Goal: Communication & Community: Answer question/provide support

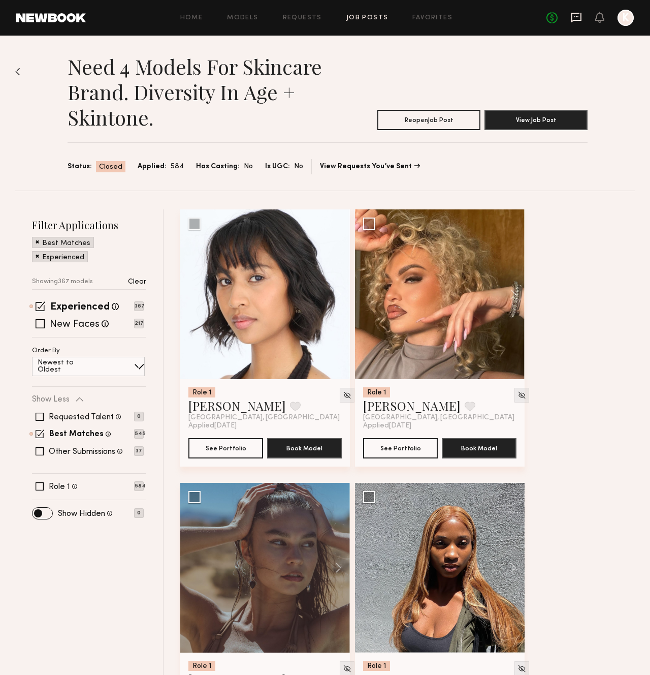
click at [579, 16] on icon at bounding box center [577, 16] width 4 height 1
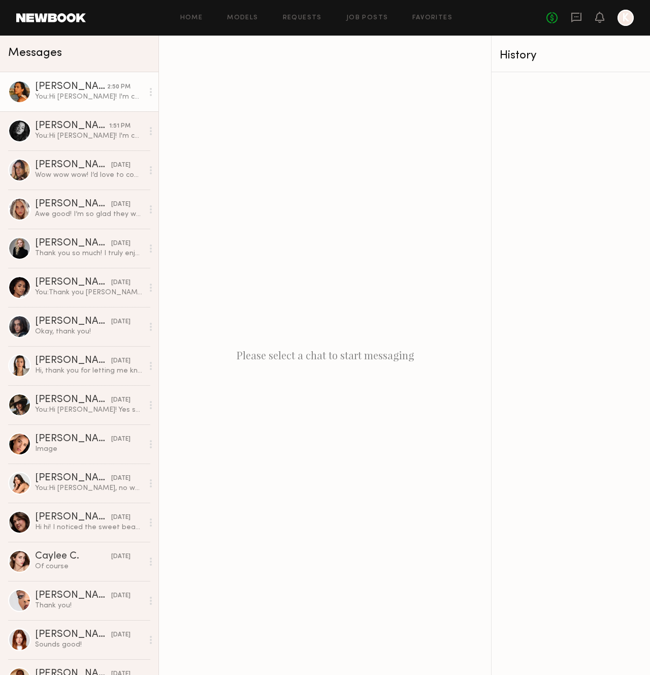
click at [95, 102] on link "[PERSON_NAME] 2:50 PM You: Hi [PERSON_NAME]! I'm casting for a Photo + Video sh…" at bounding box center [79, 91] width 158 height 39
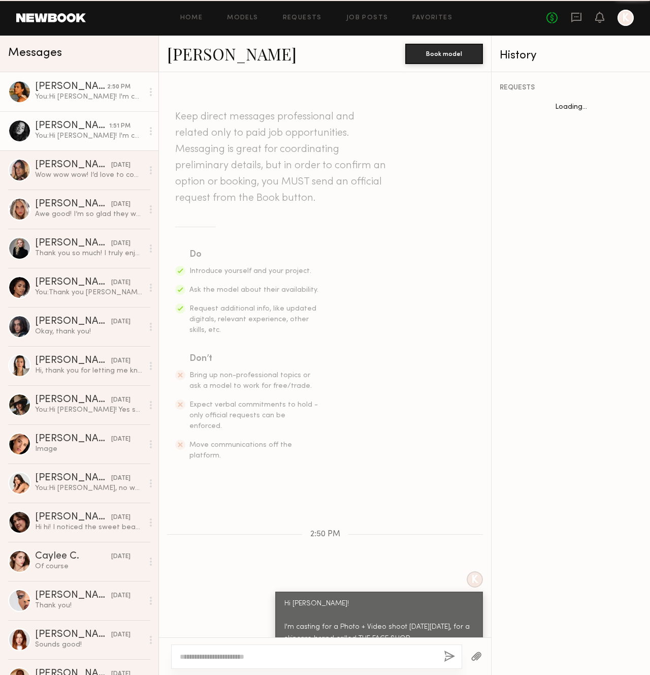
scroll to position [143, 0]
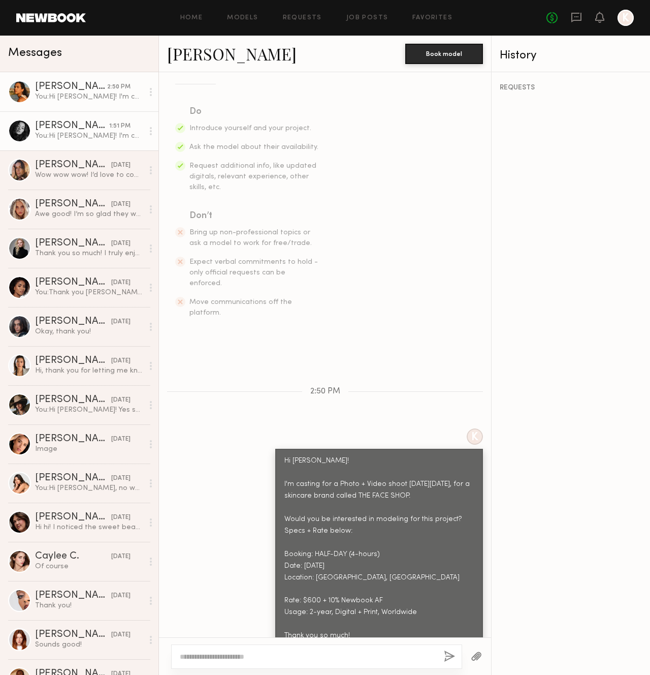
click at [78, 126] on div "[PERSON_NAME]" at bounding box center [72, 126] width 74 height 10
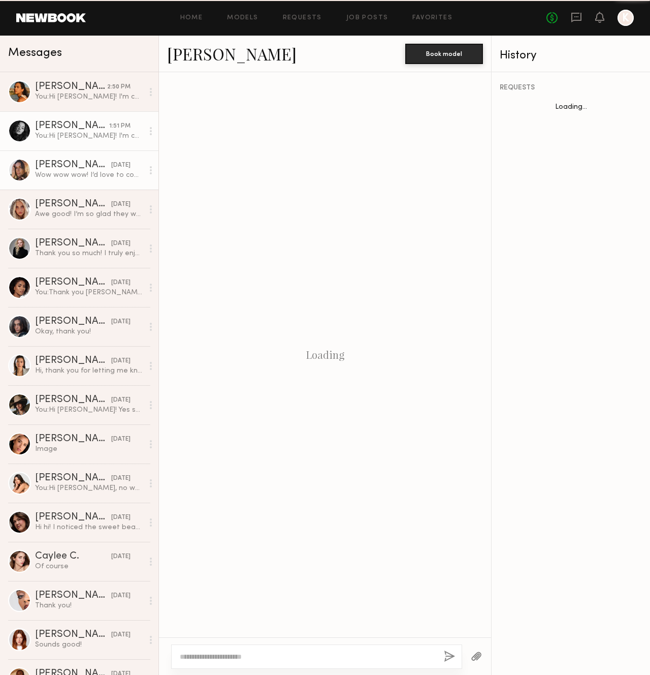
click at [76, 173] on div "Wow wow wow! I’d love to come in. Thank you so much!" at bounding box center [89, 175] width 108 height 10
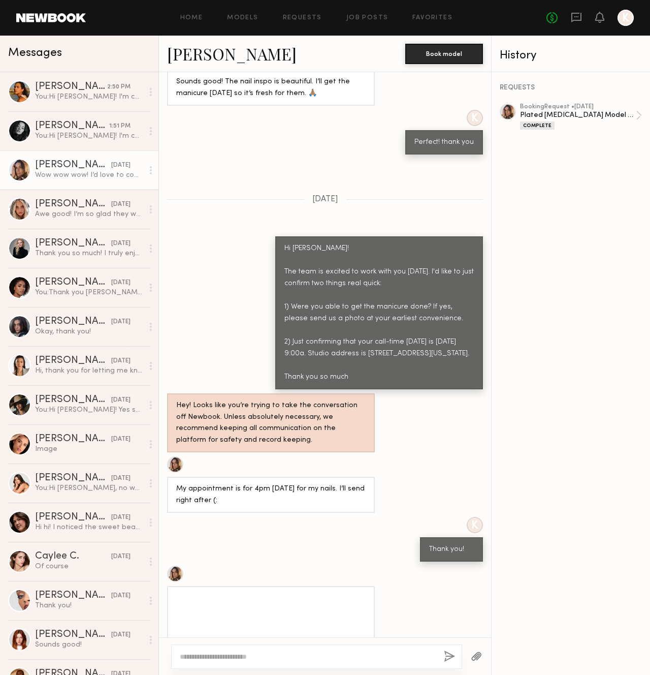
scroll to position [256, 0]
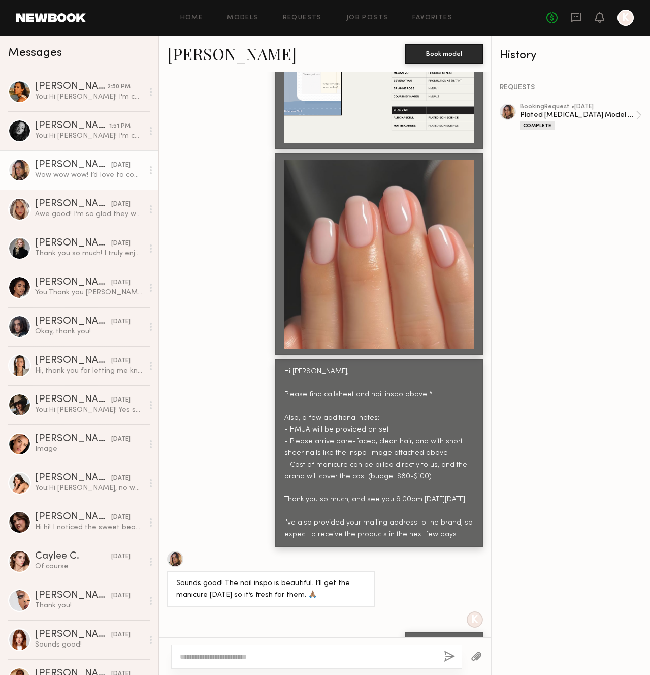
click at [332, 248] on div at bounding box center [378, 254] width 189 height 189
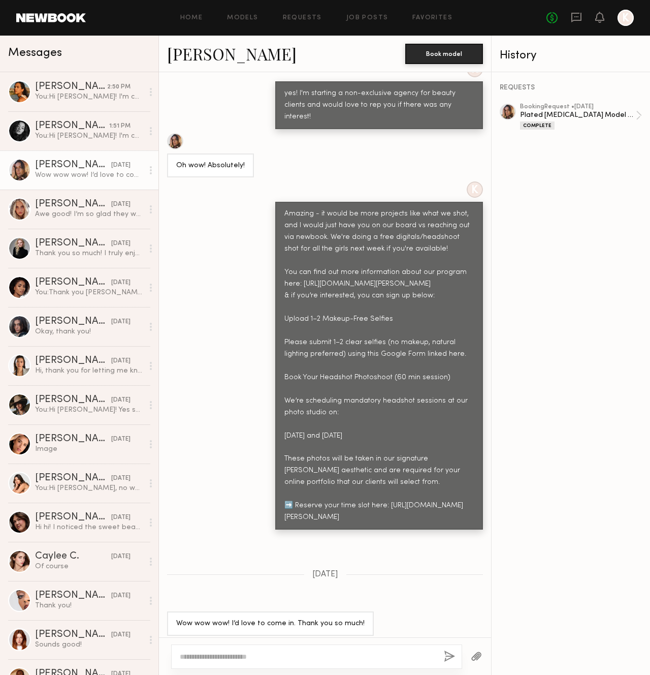
scroll to position [3234, 0]
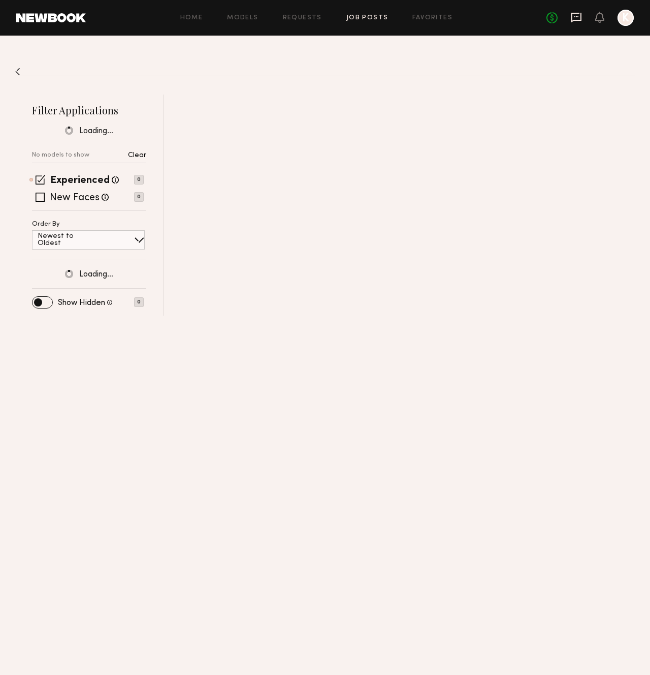
click at [572, 22] on icon at bounding box center [576, 17] width 11 height 11
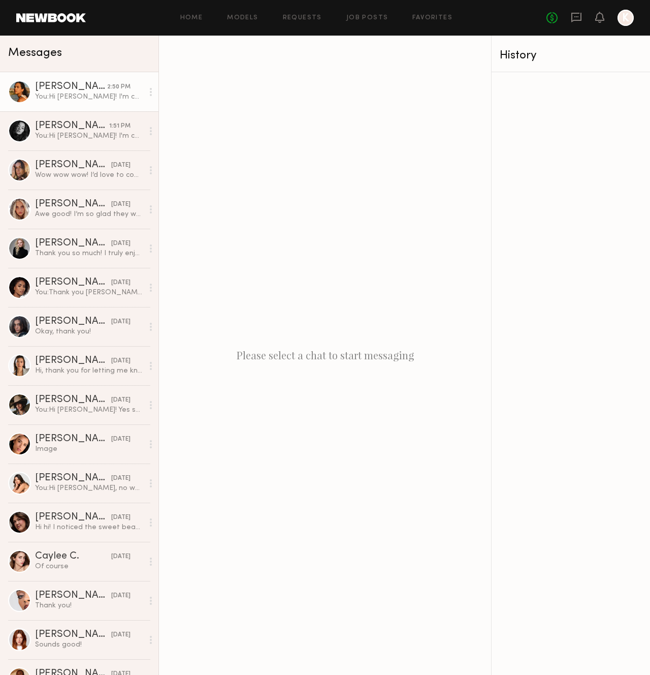
click at [94, 99] on div "You: Hi [PERSON_NAME]! I'm casting for a Photo + Video shoot [DATE][DATE], for …" at bounding box center [89, 97] width 108 height 10
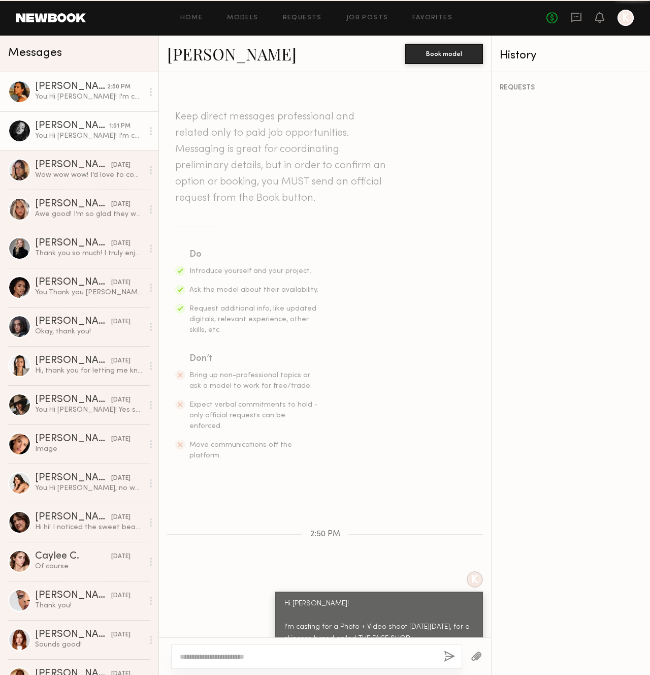
scroll to position [143, 0]
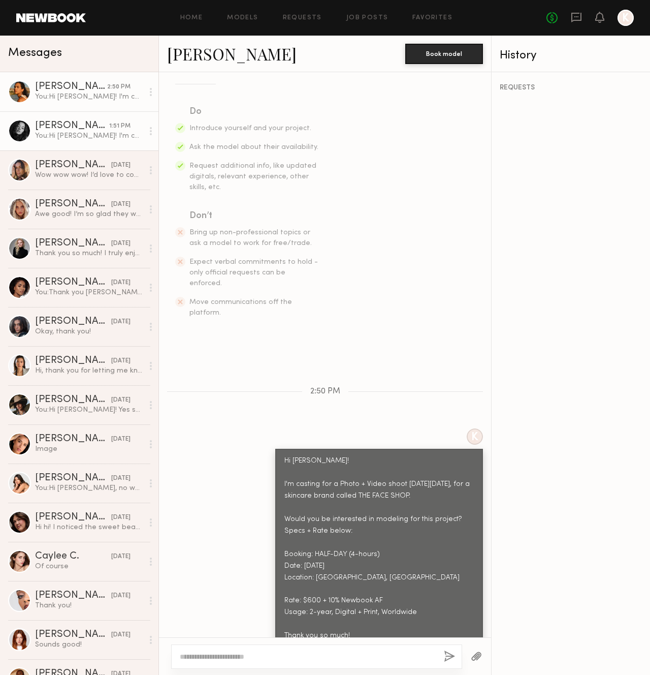
click at [81, 136] on div "You: Hi [PERSON_NAME]! I'm casting for a Photo + Video shoot [DATE][DATE], for …" at bounding box center [89, 136] width 108 height 10
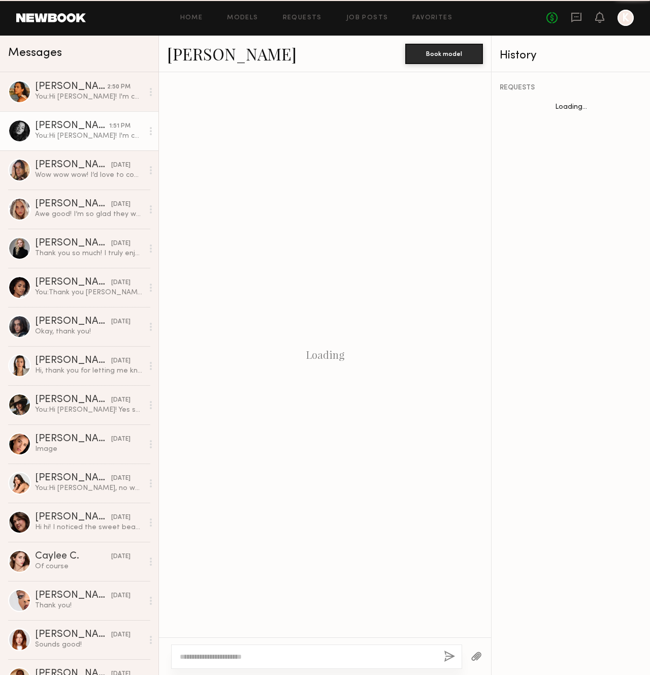
scroll to position [143, 0]
